Goal: Obtain resource: Download file/media

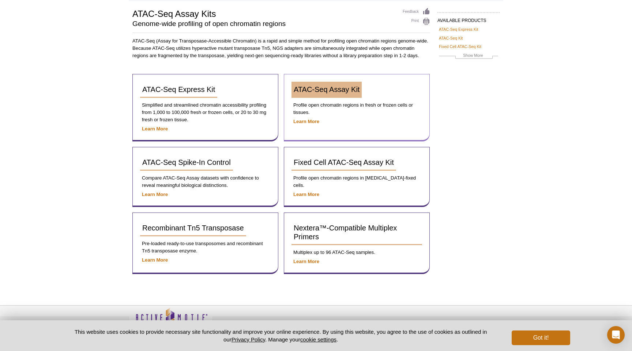
scroll to position [49, 0]
click at [326, 91] on span "ATAC-Seq Assay Kit" at bounding box center [327, 89] width 66 height 8
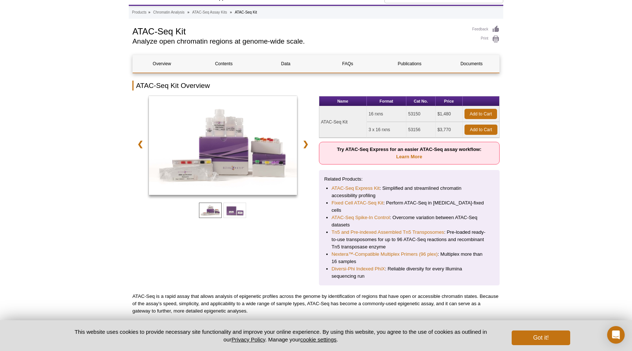
scroll to position [62, 0]
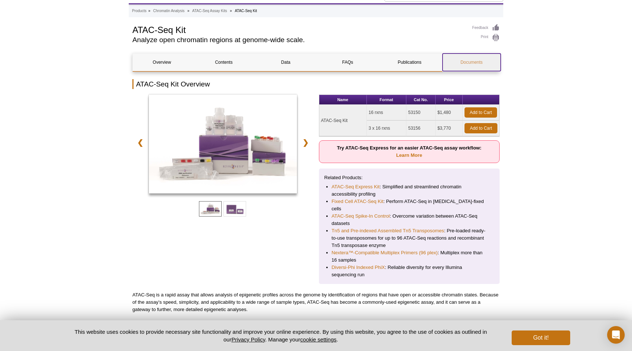
click at [475, 61] on link "Documents" at bounding box center [472, 62] width 58 height 18
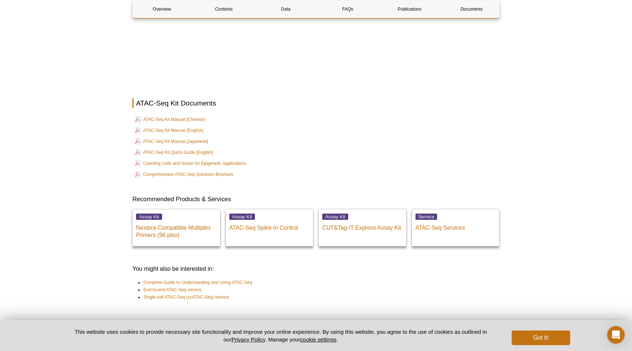
scroll to position [1728, 0]
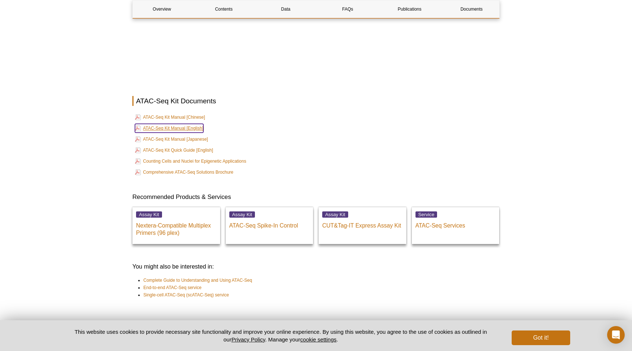
click at [181, 124] on link "ATAC-Seq Kit Manual [English]" at bounding box center [169, 128] width 68 height 9
